Goal: Task Accomplishment & Management: Complete application form

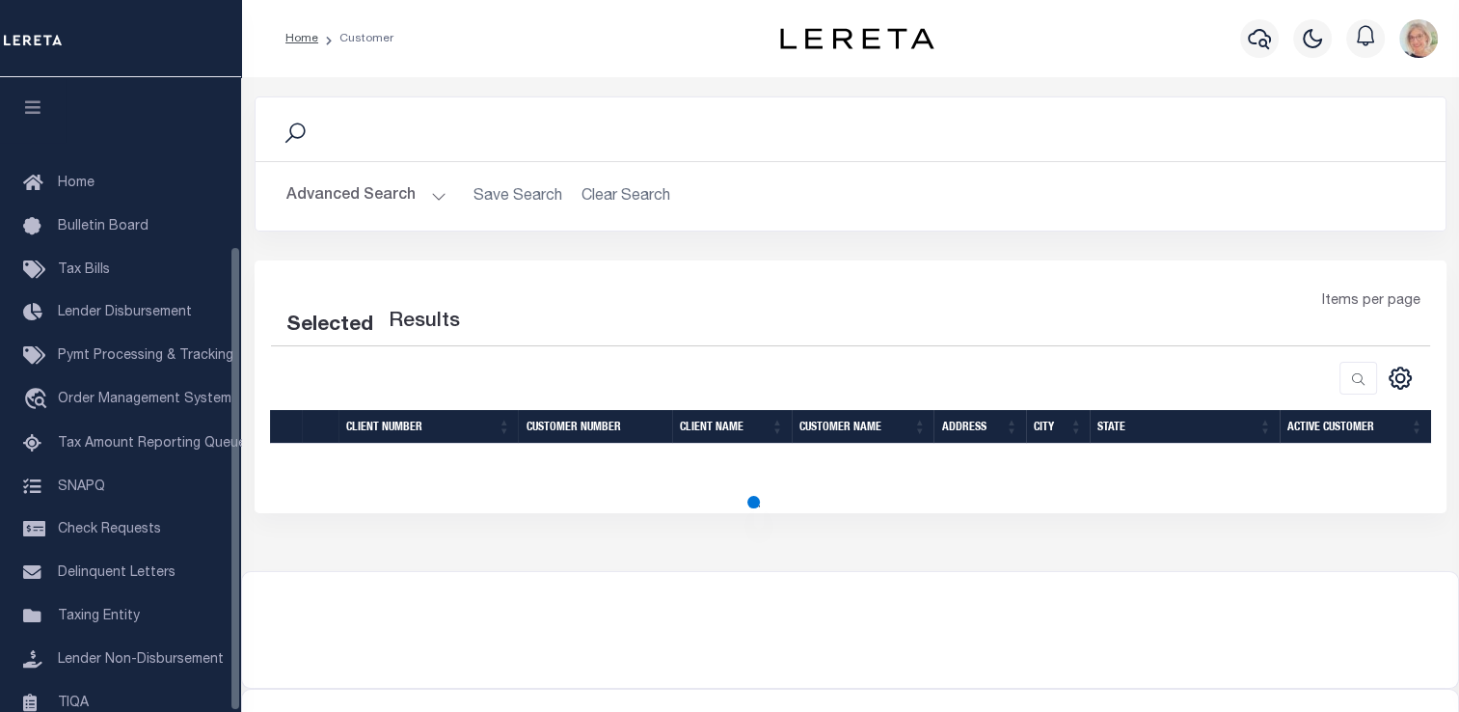
scroll to position [230, 0]
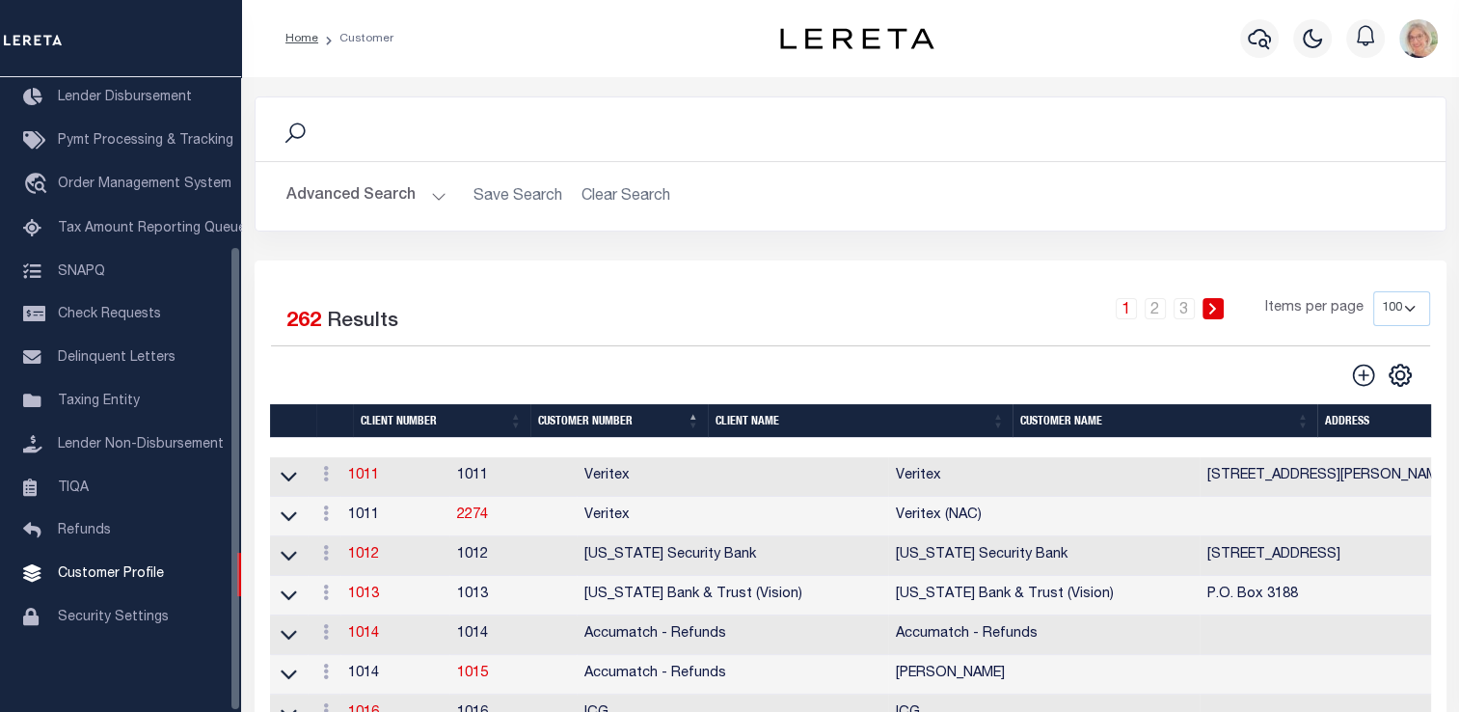
click at [761, 415] on th "Client Name" at bounding box center [860, 421] width 305 height 34
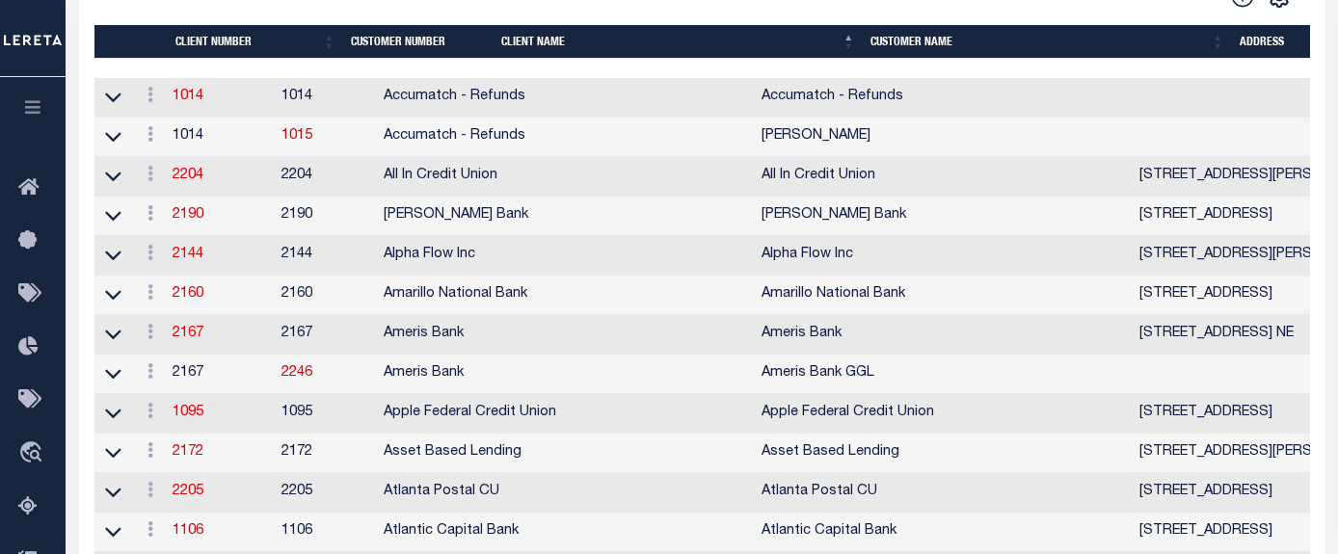
scroll to position [386, 0]
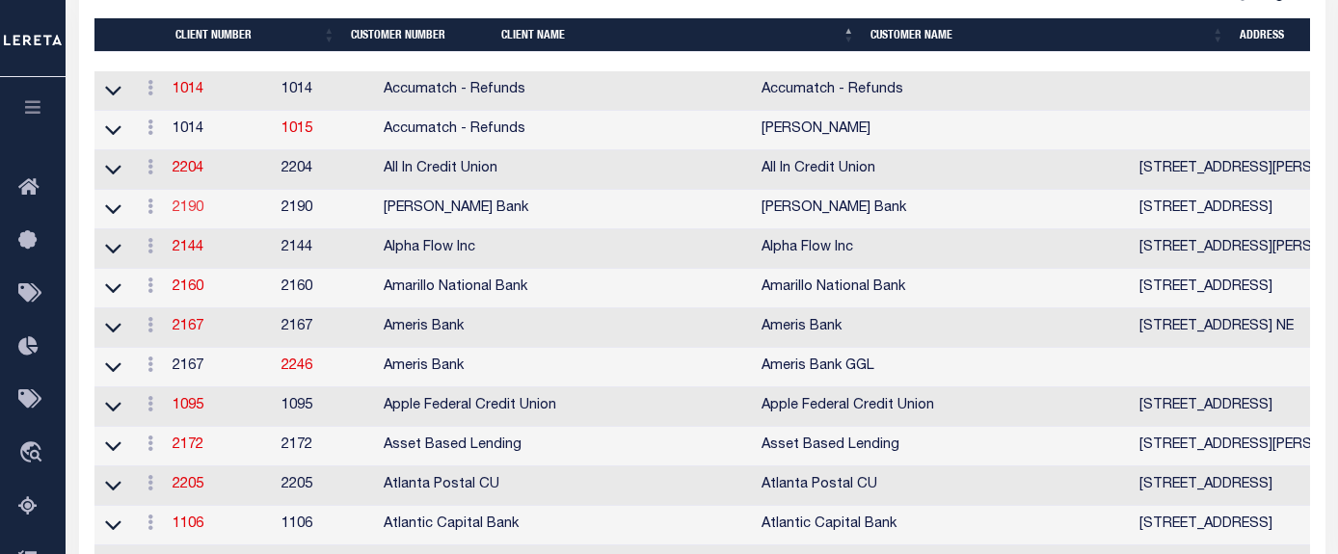
click at [188, 215] on link "2190" at bounding box center [188, 209] width 31 height 14
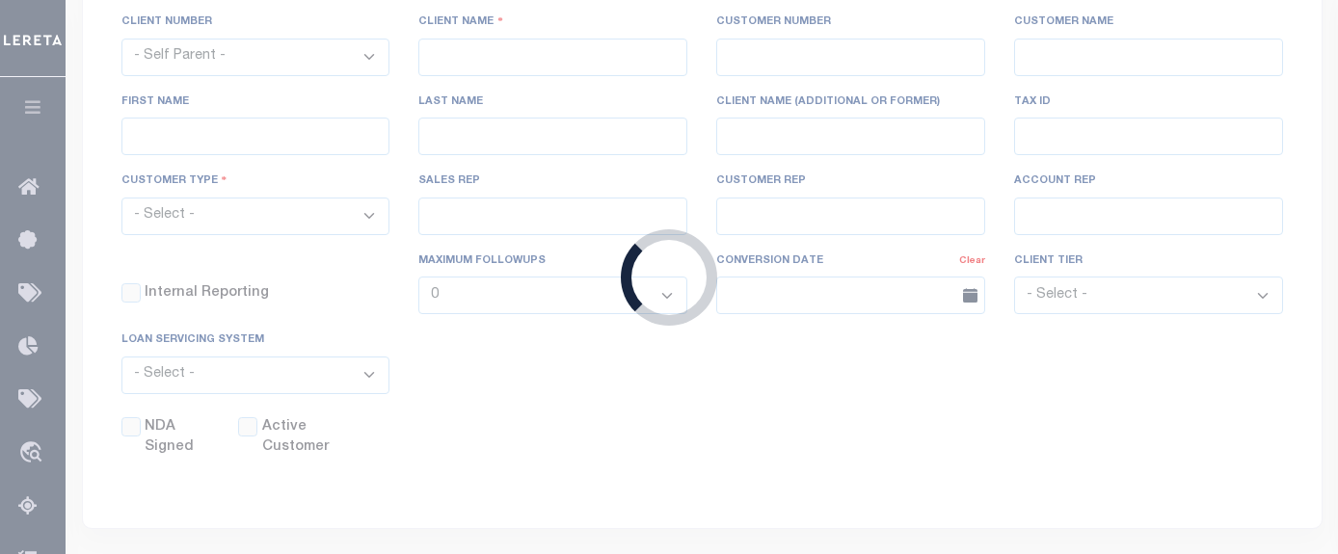
select select
type input "[PERSON_NAME] Bank"
type input "2190"
type input "[PERSON_NAME] Bank"
type input "[PERSON_NAME]"
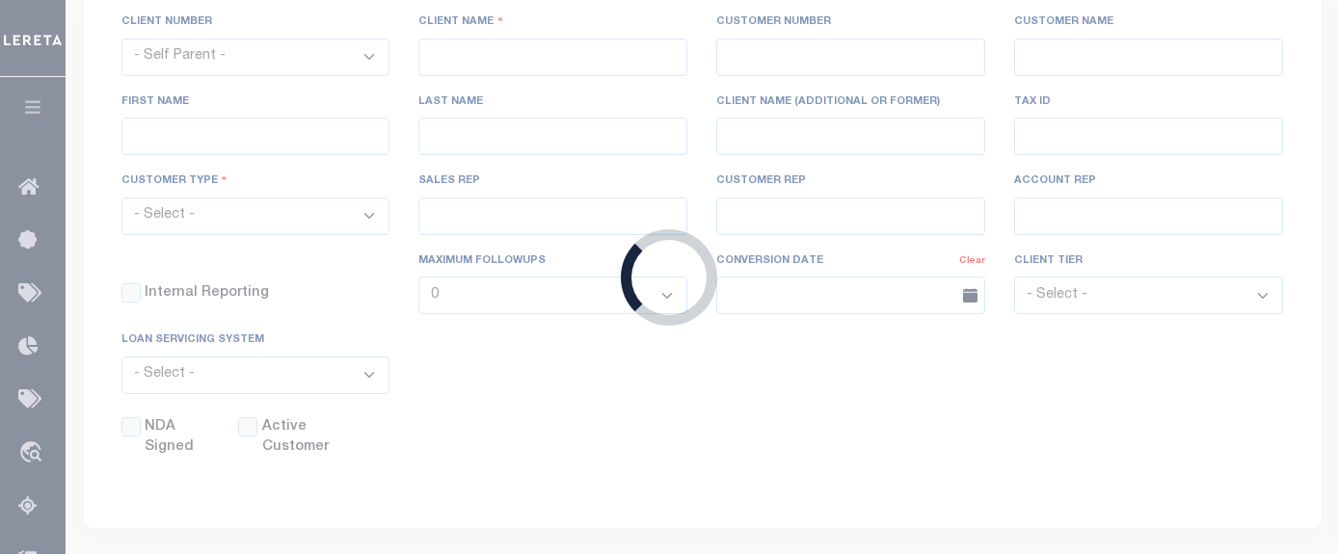
type input "[PERSON_NAME]"
type input "[DATE]"
select select "Tier 1"
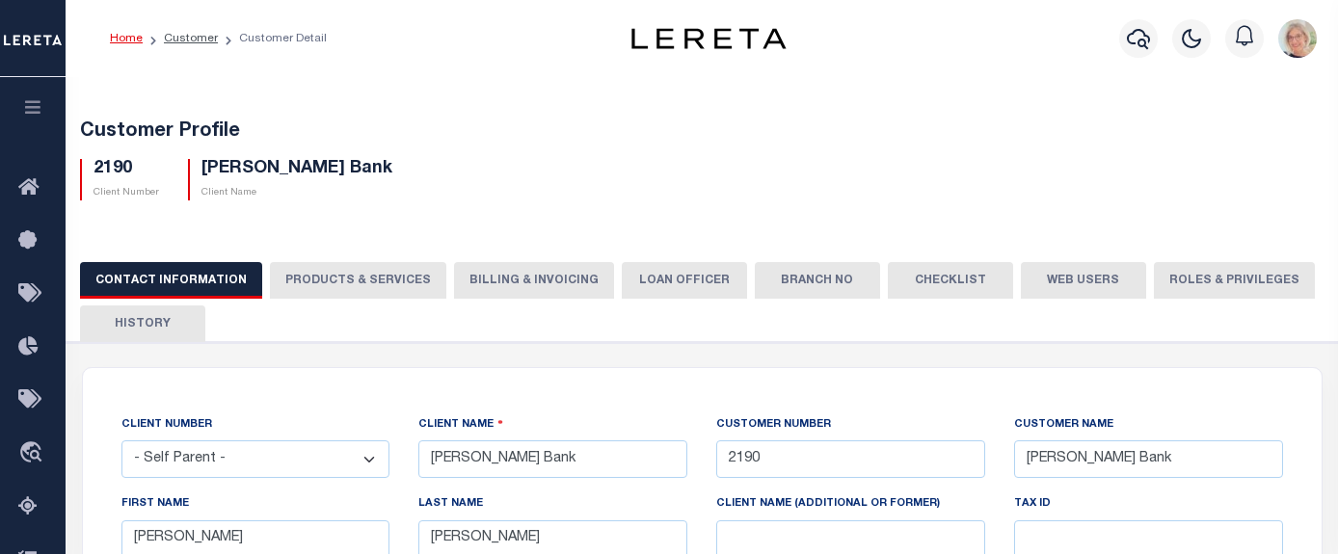
click at [302, 277] on button "PRODUCTS & SERVICES" at bounding box center [358, 280] width 176 height 37
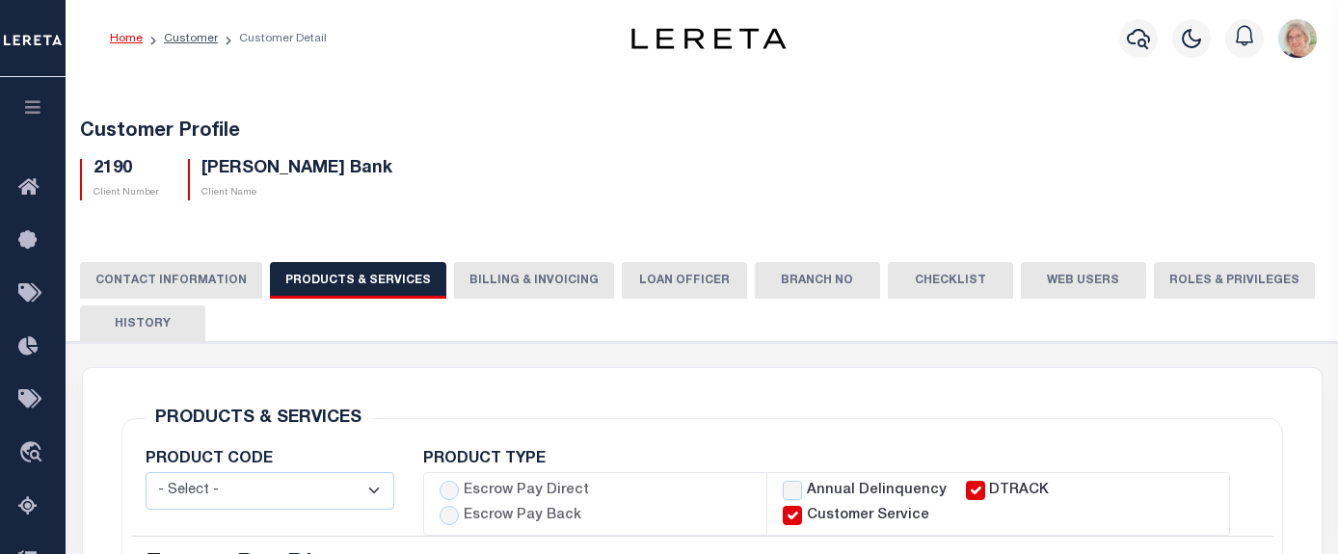
select select "STX"
radio input "true"
checkbox input "true"
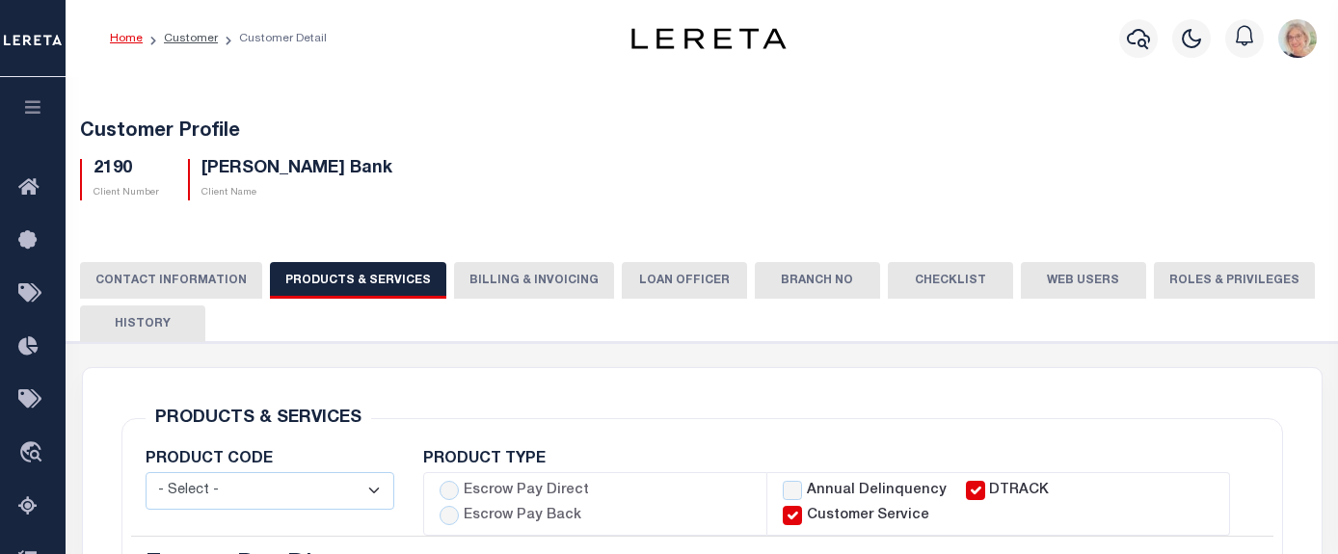
checkbox input "true"
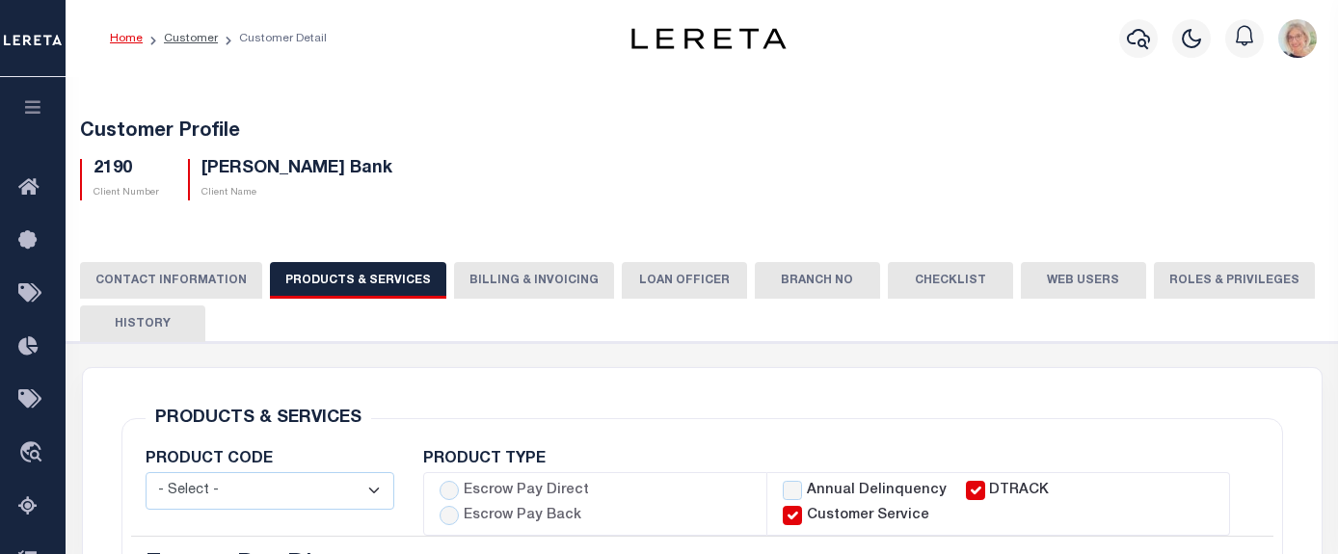
checkbox input "true"
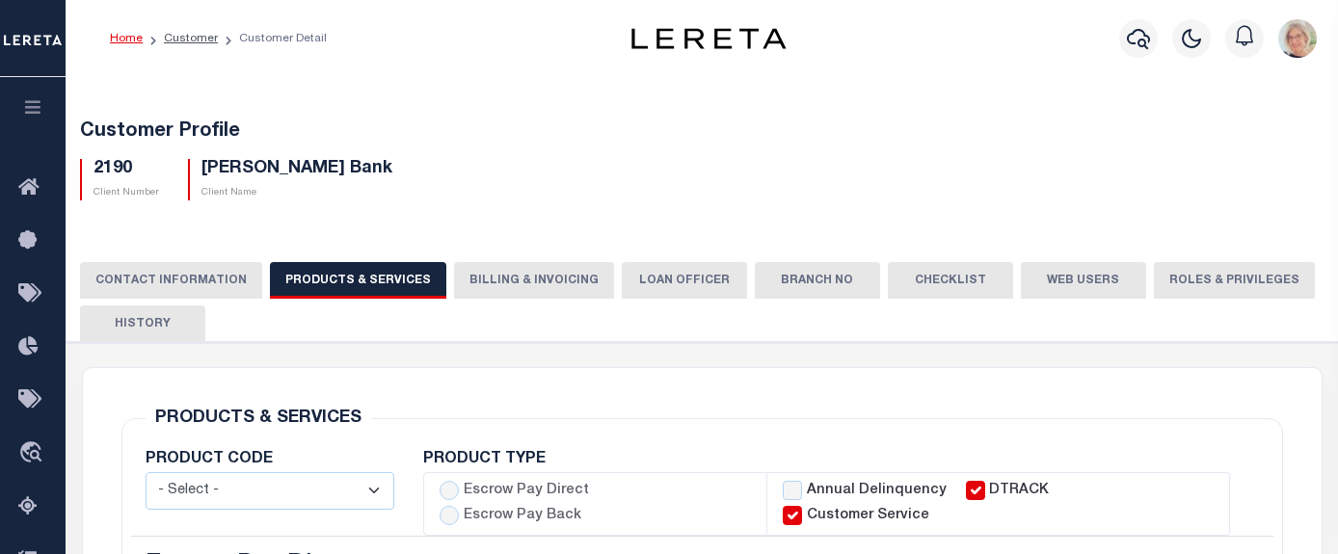
checkbox input "true"
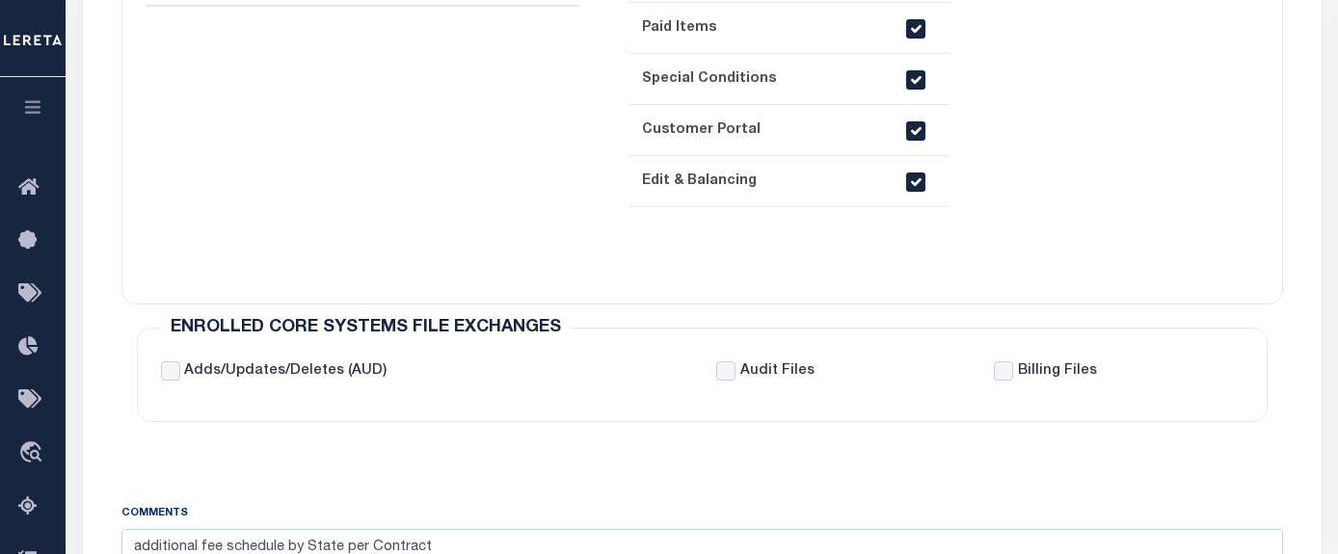
scroll to position [1061, 0]
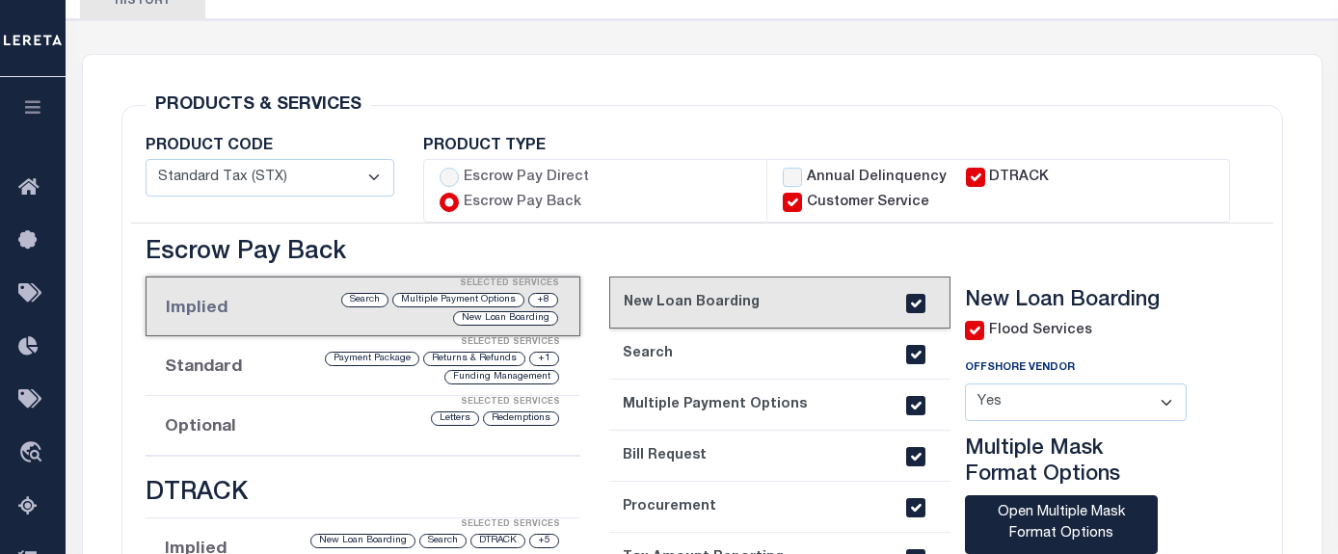
scroll to position [0, 0]
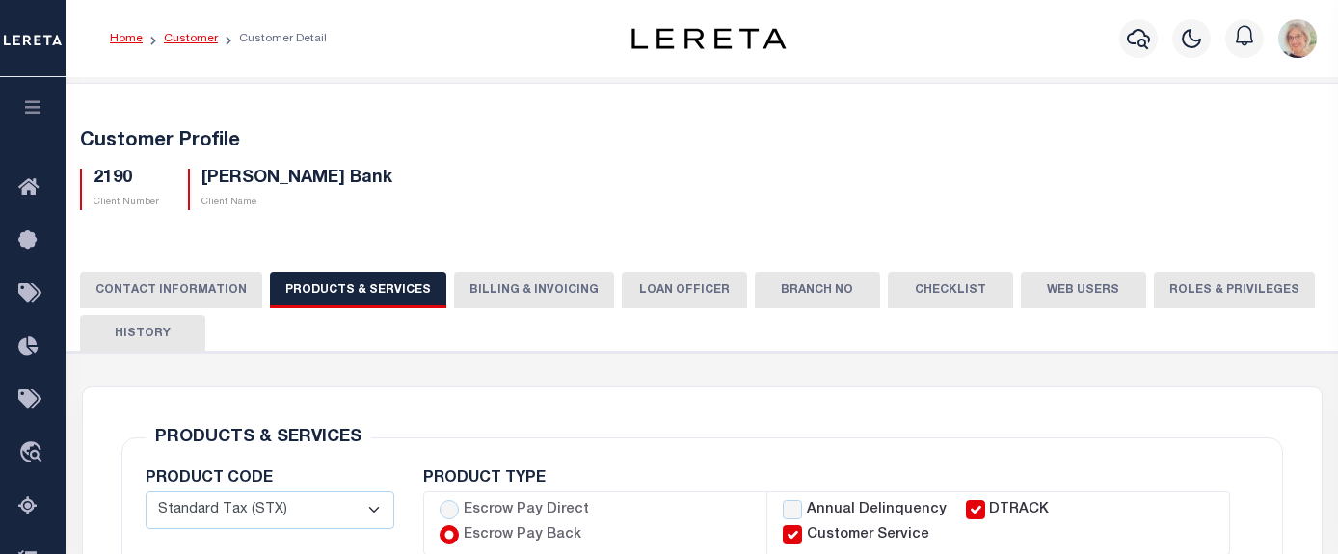
click at [176, 41] on link "Customer" at bounding box center [191, 39] width 54 height 12
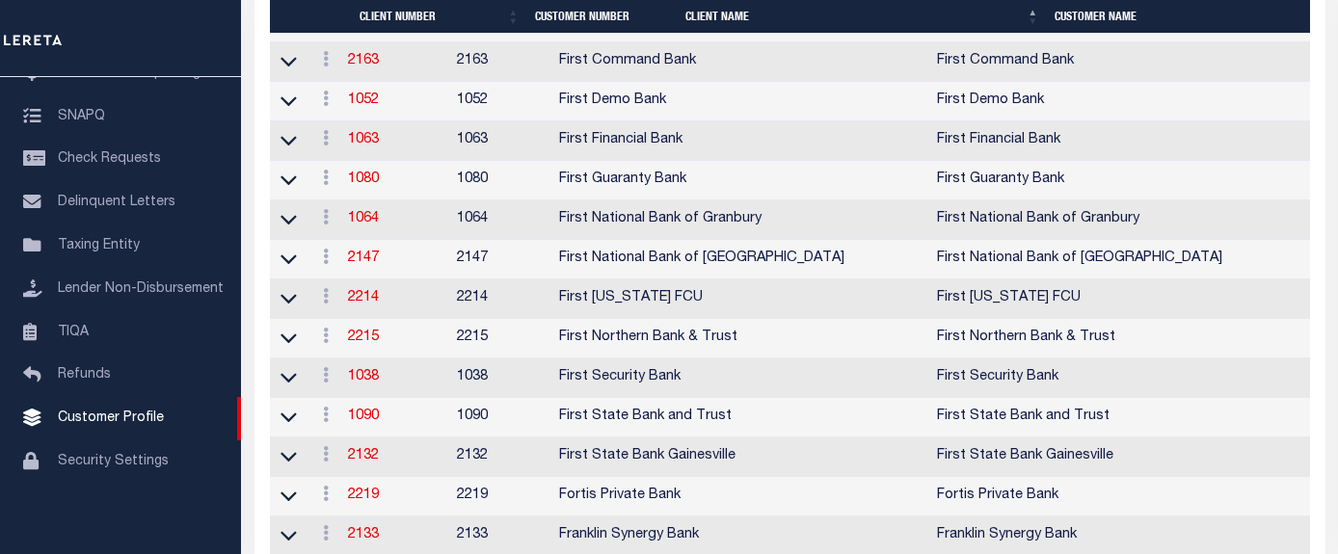
scroll to position [2566, 0]
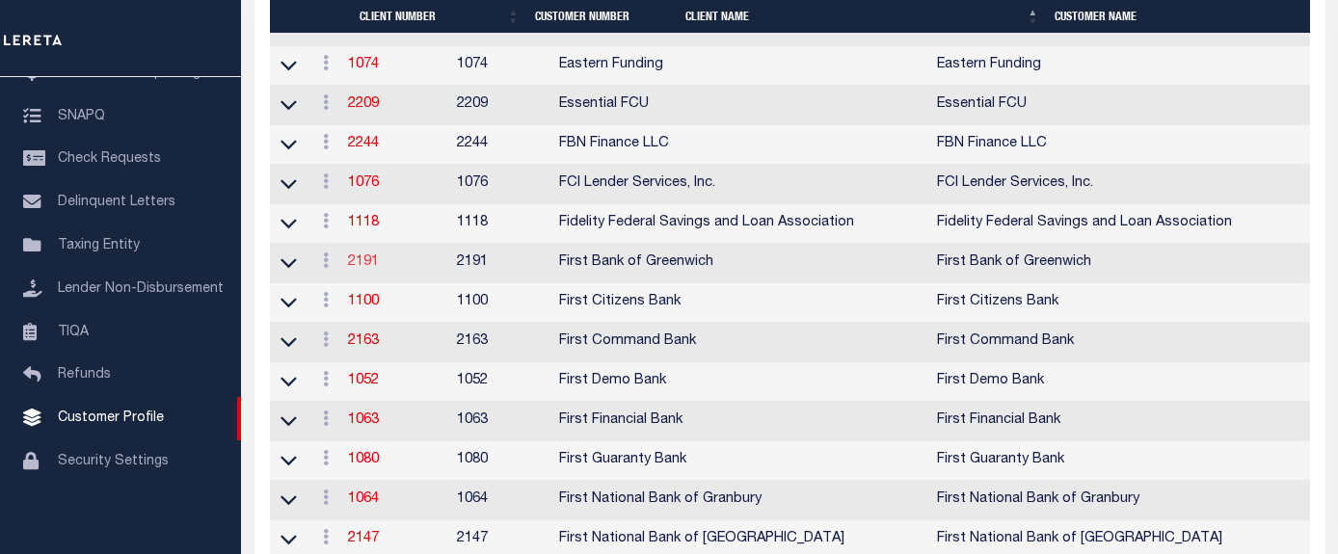
click at [369, 269] on link "2191" at bounding box center [363, 263] width 31 height 14
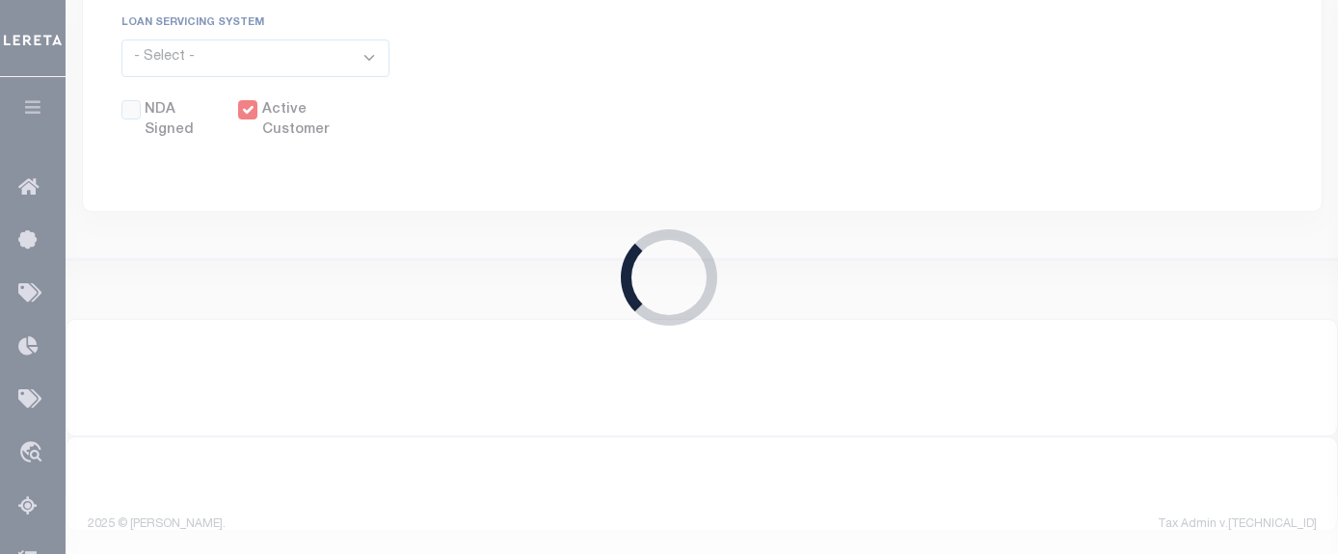
select select
type input "First Bank of Greenwich"
type input "2191"
type input "First Bank of Greenwich"
type input "Kaitlyn"
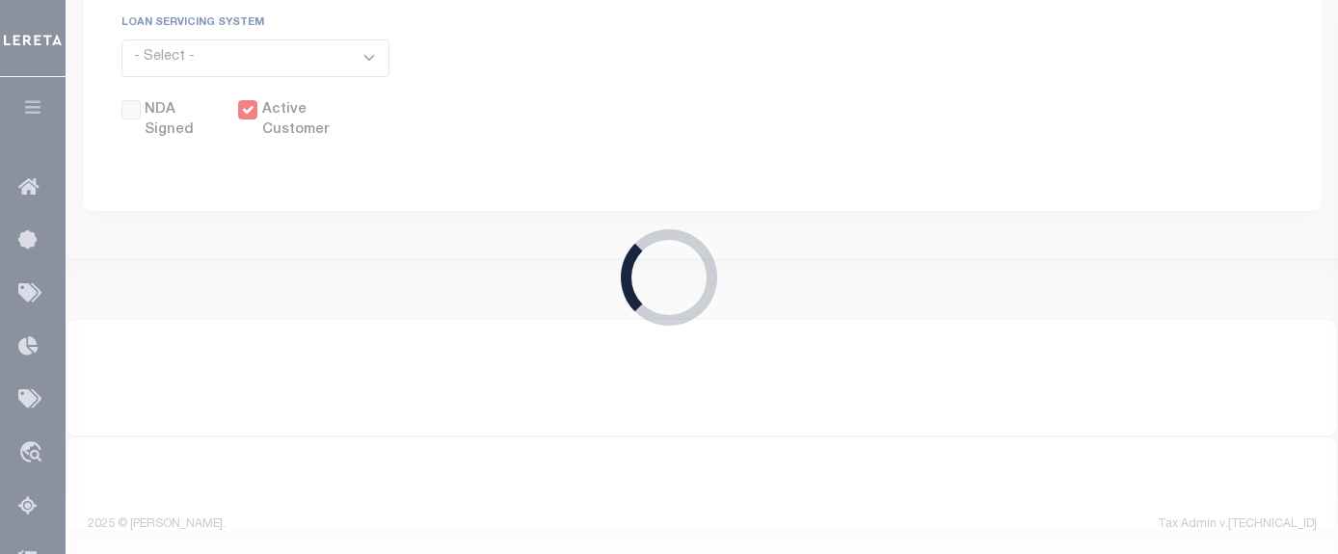
type input "Carlucci"
select select "Mixed Portfolio"
type input "[PERSON_NAME]"
checkbox input "true"
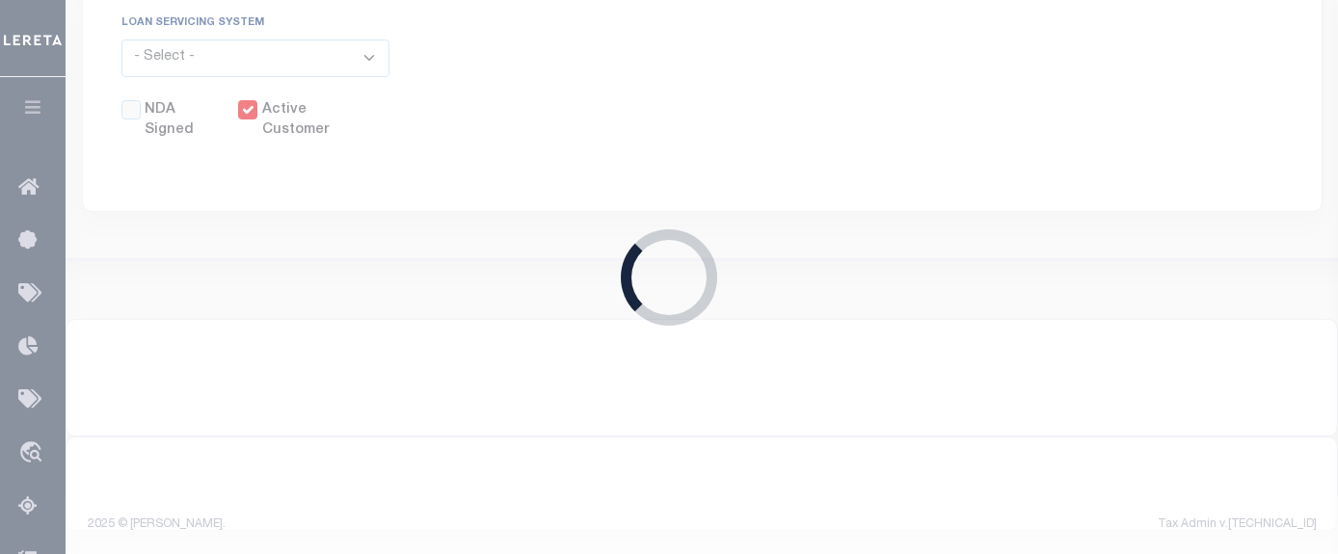
select select
type textarea "$5.00 additional after 4 parcels"
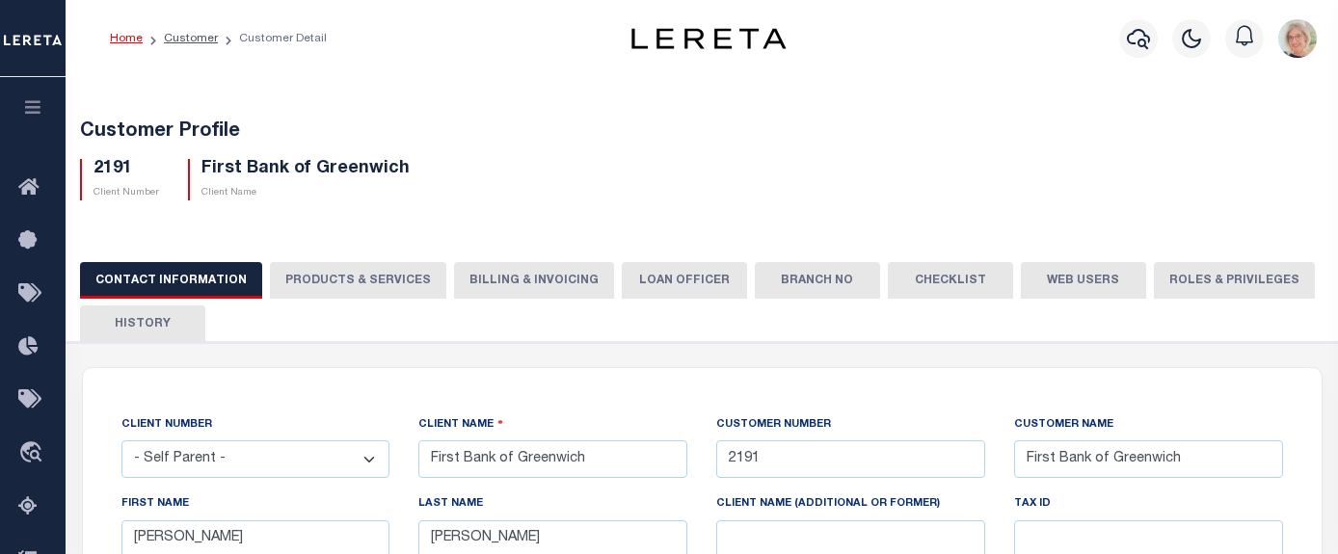
click at [337, 278] on button "PRODUCTS & SERVICES" at bounding box center [358, 280] width 176 height 37
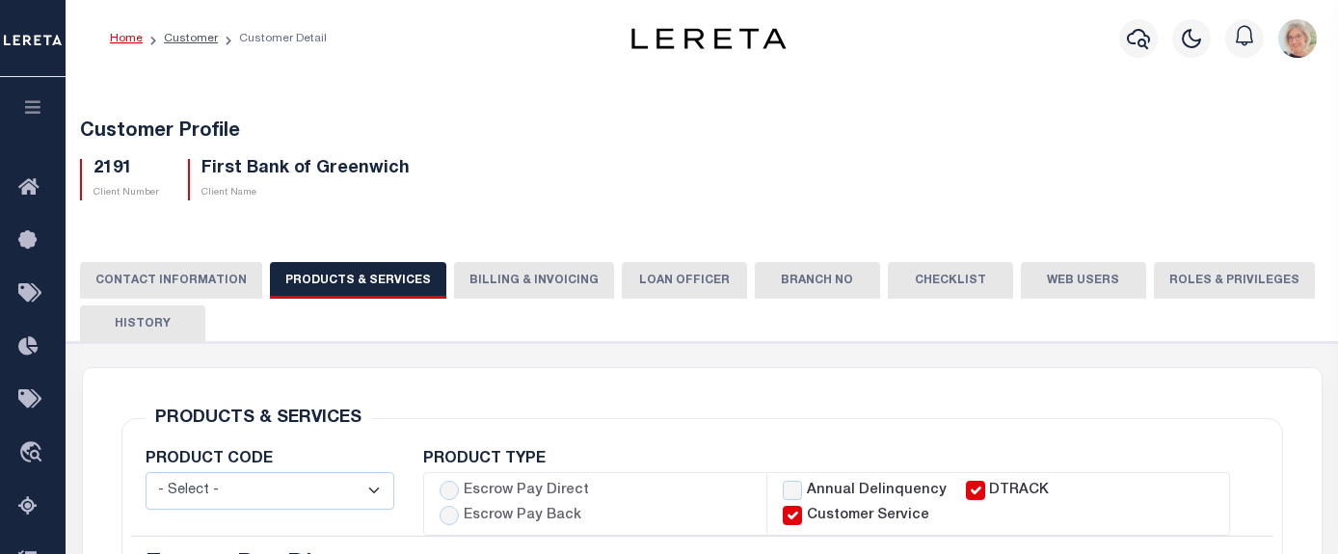
select select "STX"
radio input "true"
checkbox input "true"
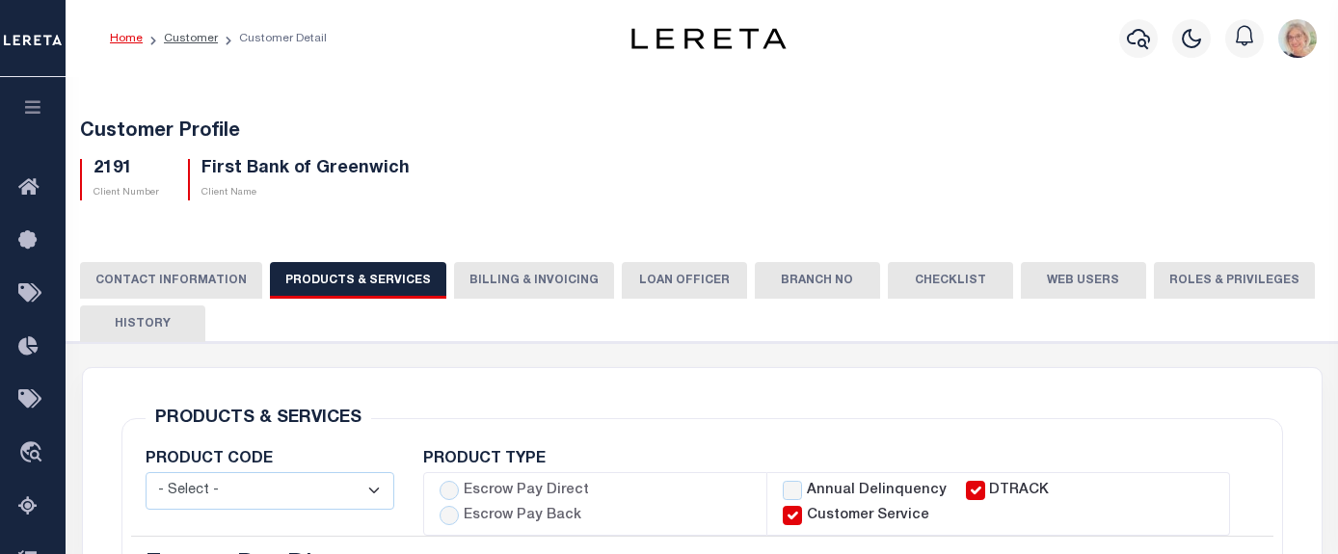
checkbox input "true"
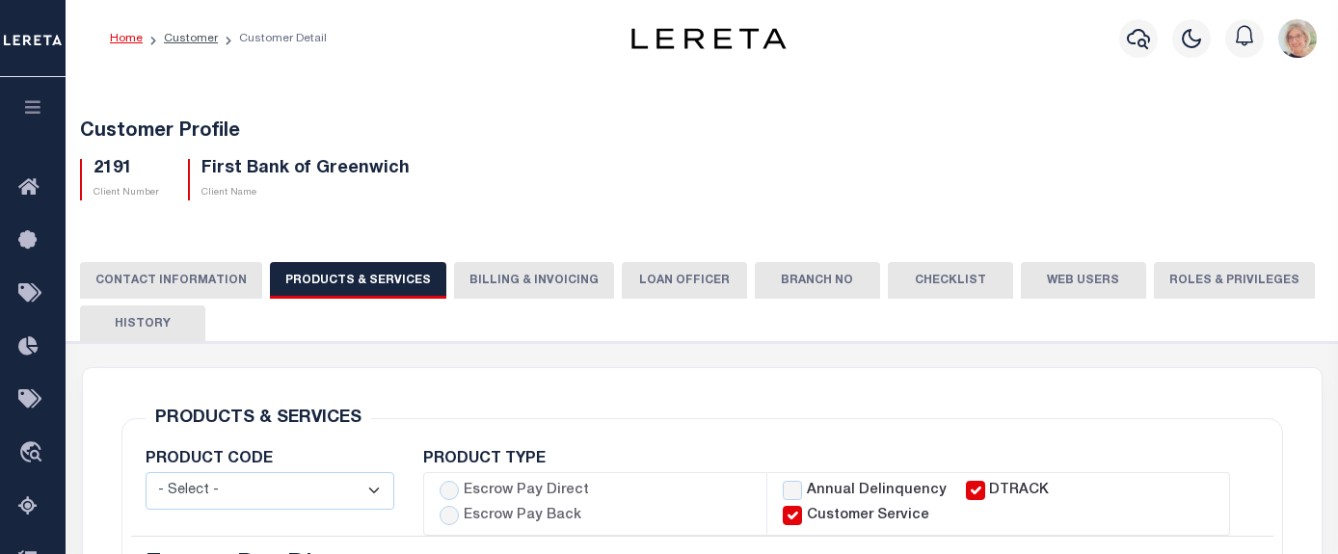
checkbox input "true"
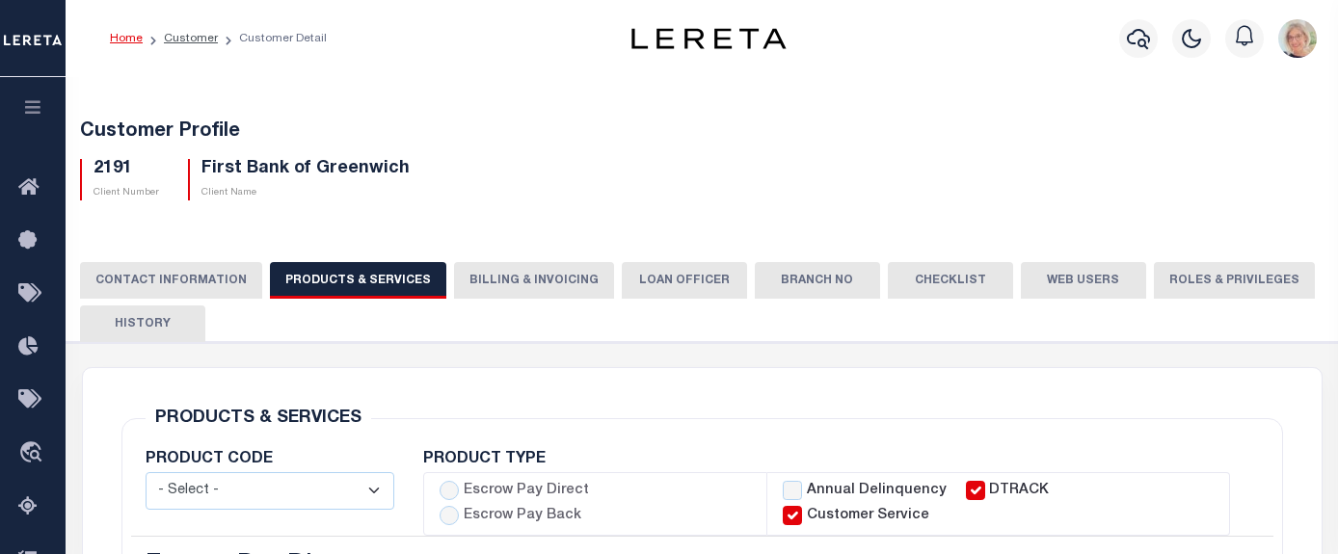
checkbox input "true"
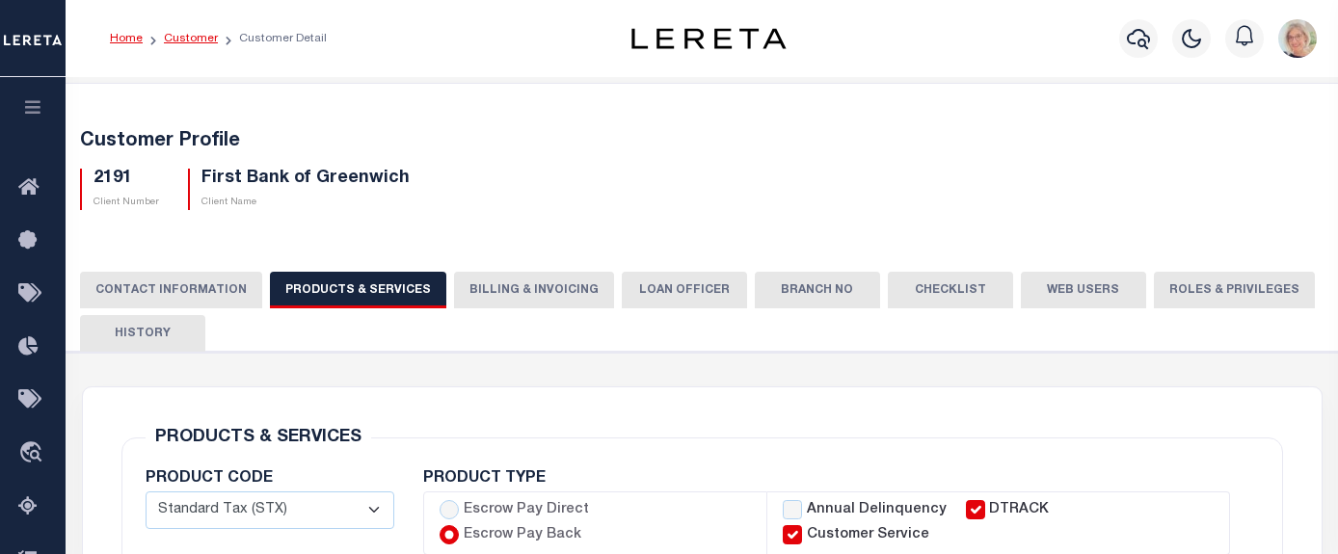
click at [182, 35] on link "Customer" at bounding box center [191, 39] width 54 height 12
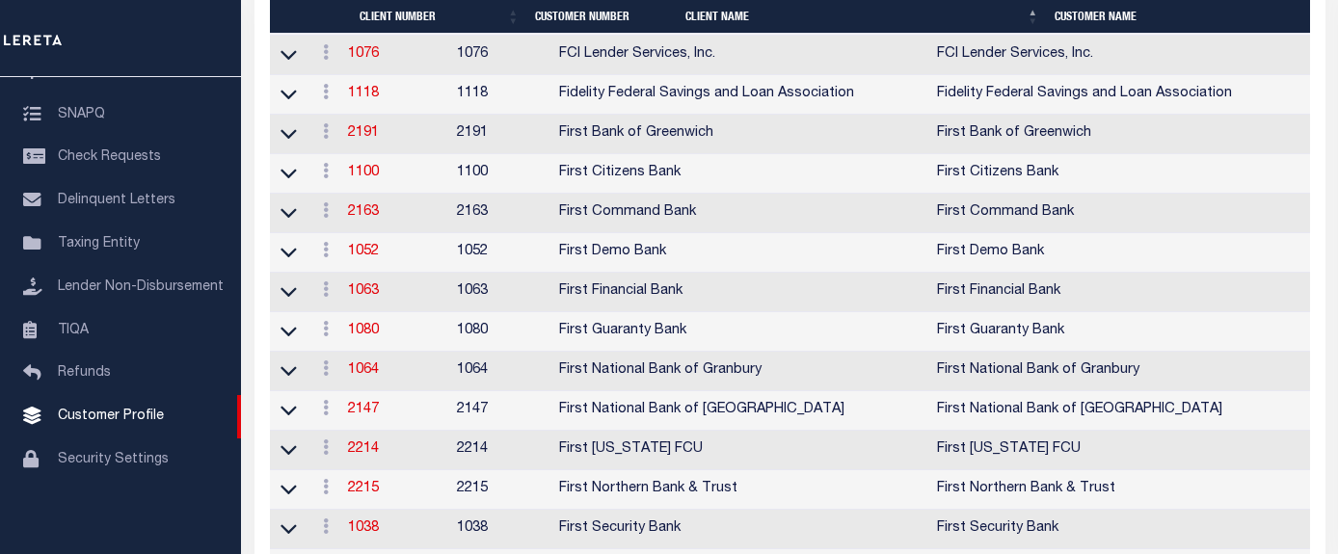
scroll to position [2663, 0]
